Goal: Task Accomplishment & Management: Complete application form

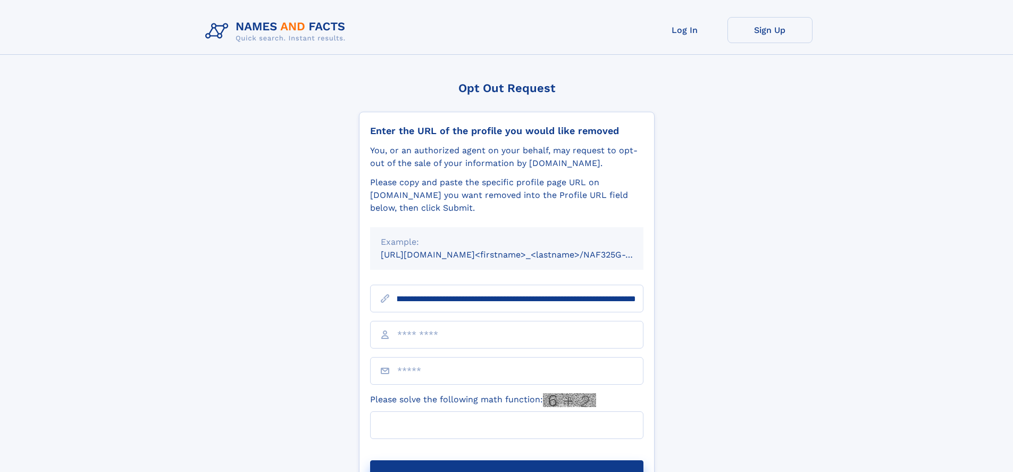
scroll to position [0, 126]
type input "**********"
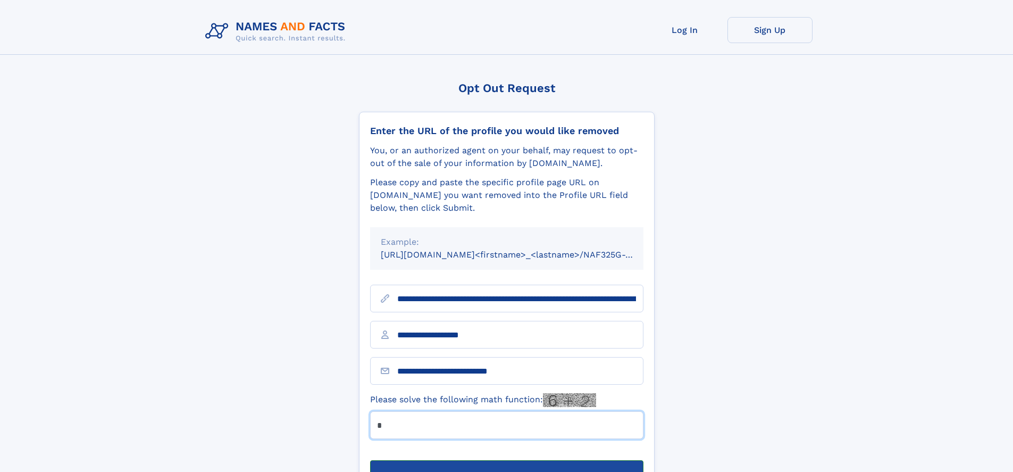
type input "*"
click at [506, 460] on button "Submit Opt Out Request" at bounding box center [506, 477] width 273 height 34
